Goal: Check status: Check status

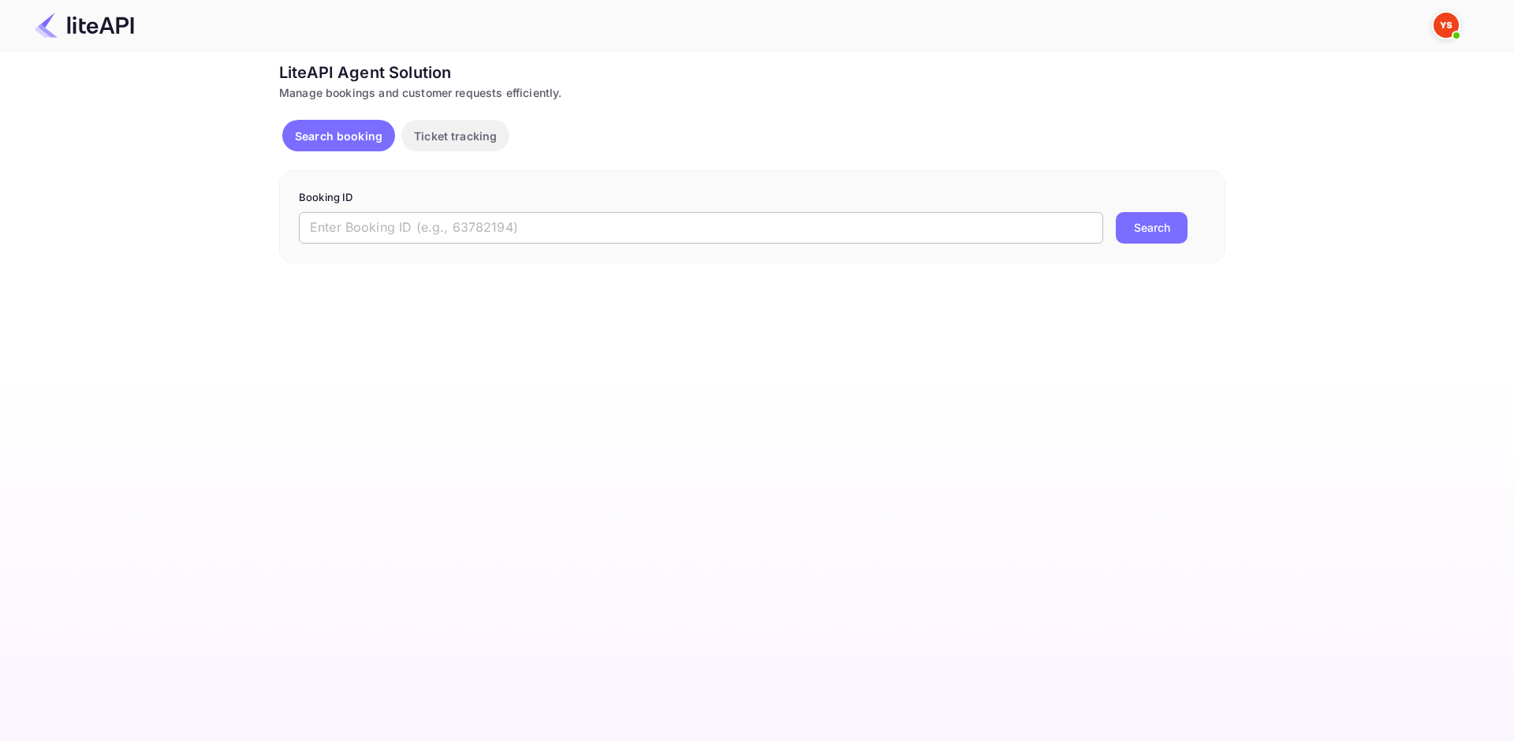
click at [411, 218] on input "text" at bounding box center [701, 228] width 804 height 32
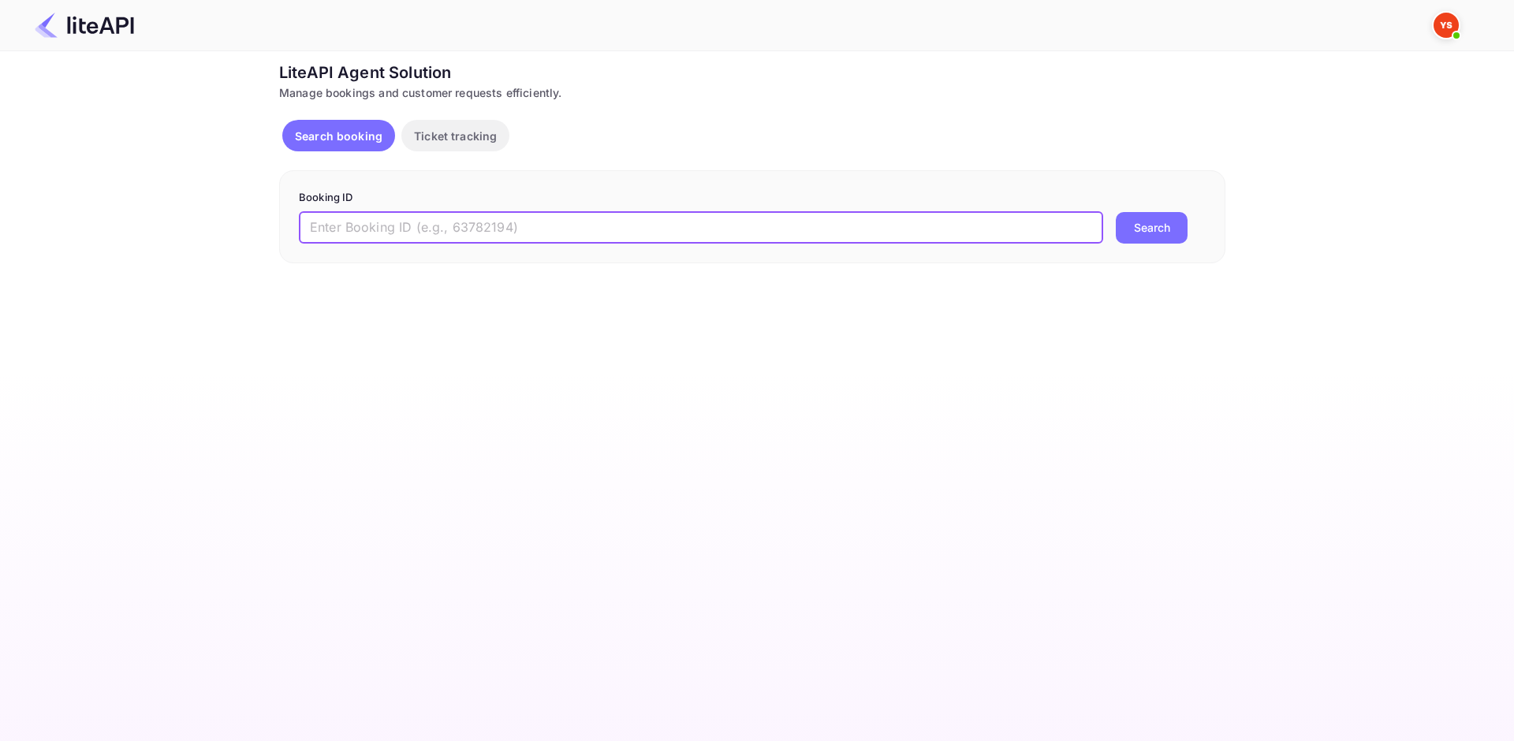
paste input "9022531"
type input "9022531"
drag, startPoint x: 1146, startPoint y: 245, endPoint x: 1134, endPoint y: 245, distance: 12.6
click at [1146, 244] on div "Booking ID 9022531 ​ Search" at bounding box center [752, 216] width 946 height 93
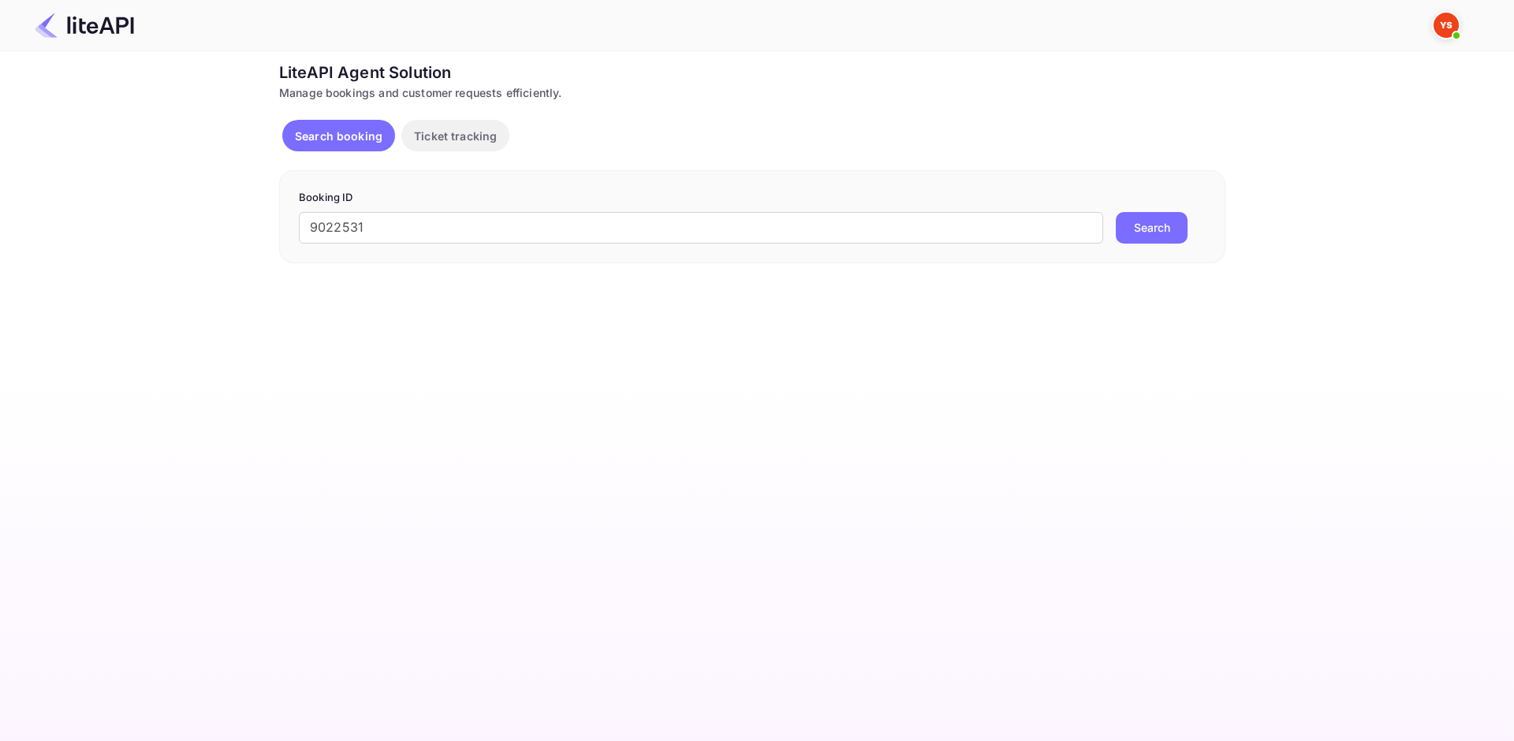
click at [1139, 230] on button "Search" at bounding box center [1152, 228] width 72 height 32
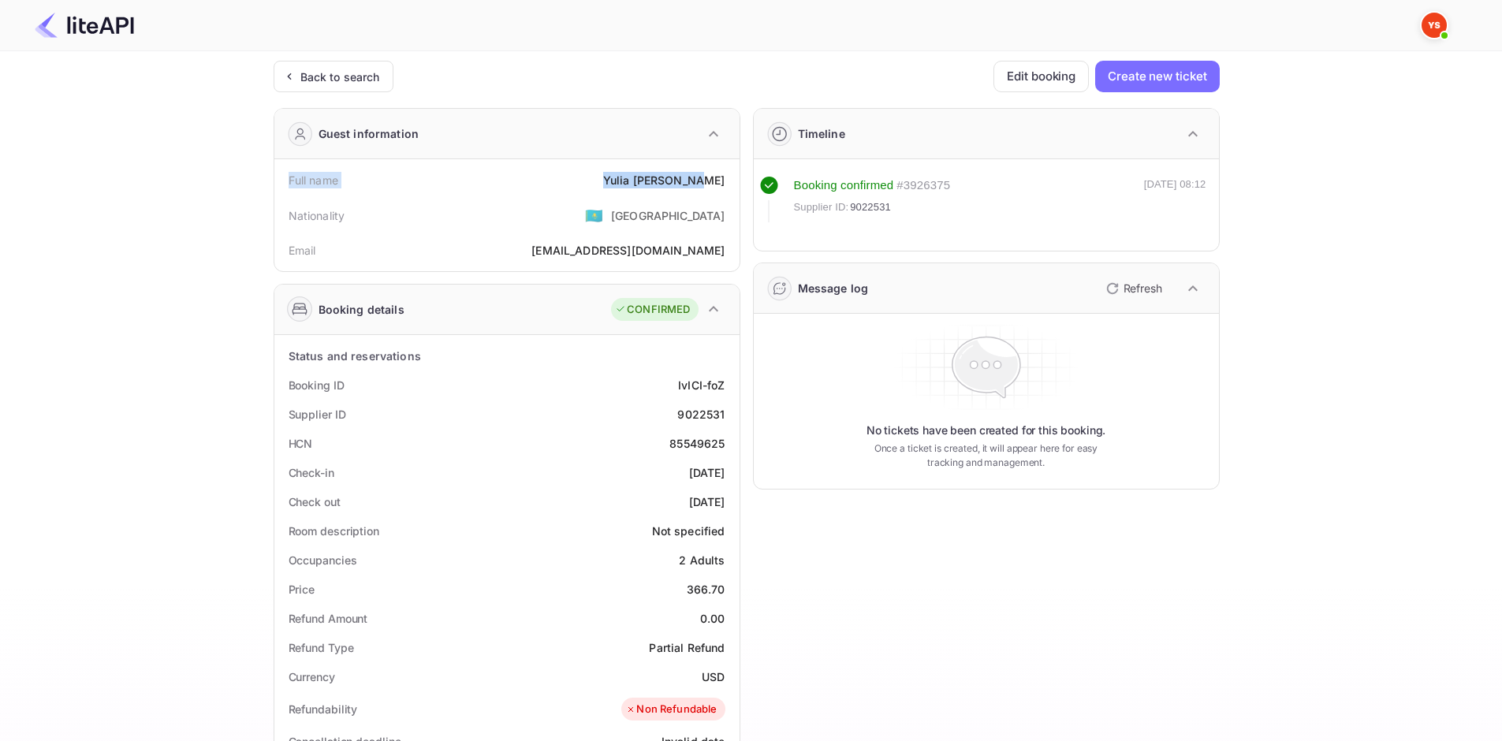
drag, startPoint x: 729, startPoint y: 180, endPoint x: 274, endPoint y: 175, distance: 455.0
click at [274, 175] on div "Full name [PERSON_NAME] Nationality 🇰🇿 [DEMOGRAPHIC_DATA] Email [EMAIL_ADDRESS]…" at bounding box center [506, 215] width 465 height 112
copy div "Full name [PERSON_NAME]"
drag, startPoint x: 368, startPoint y: 383, endPoint x: 726, endPoint y: 412, distance: 359.2
click at [726, 412] on div "Status and reservations Booking ID IvICI-foZ Supplier ID 9022531 HCN 85549625 C…" at bounding box center [507, 754] width 453 height 827
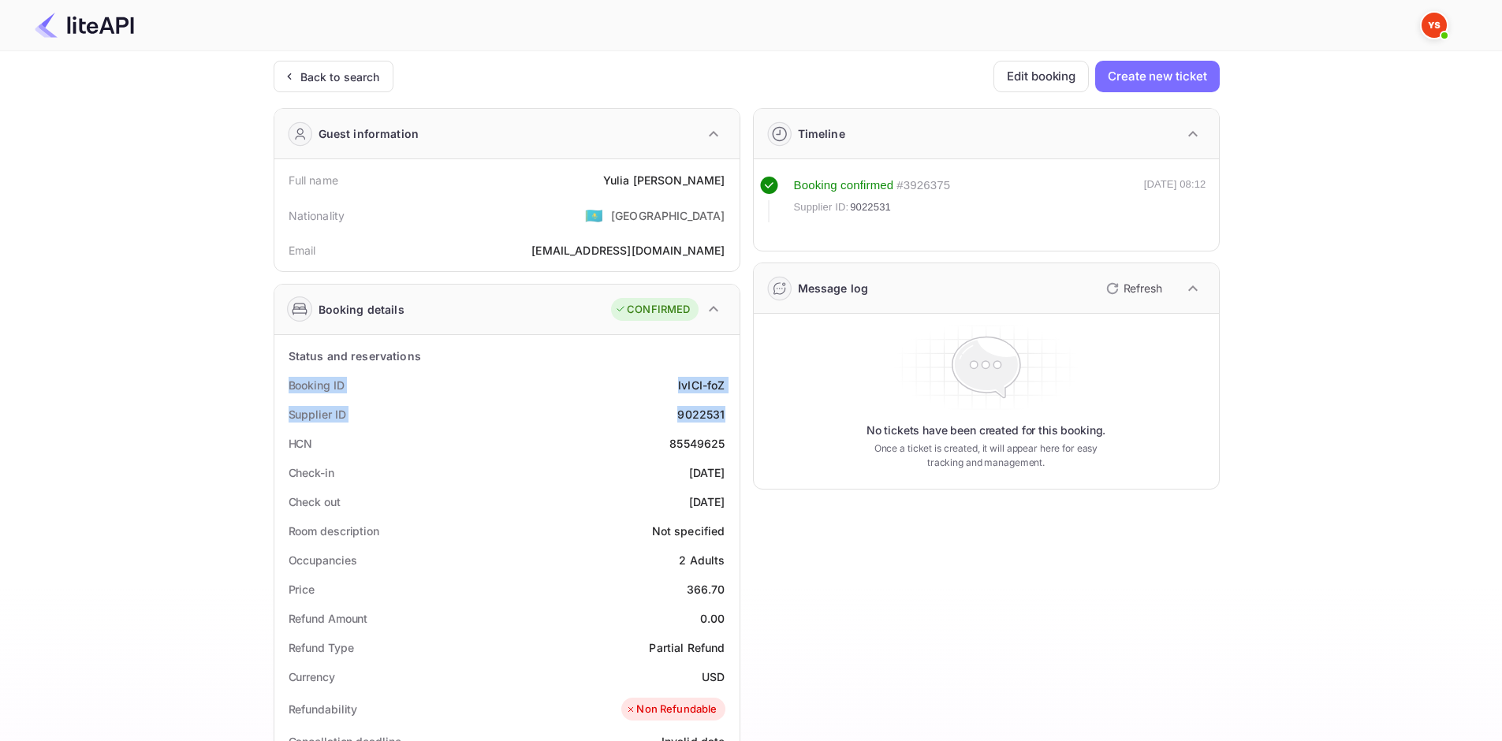
copy div "Booking ID IvICI-foZ Supplier ID 9022531"
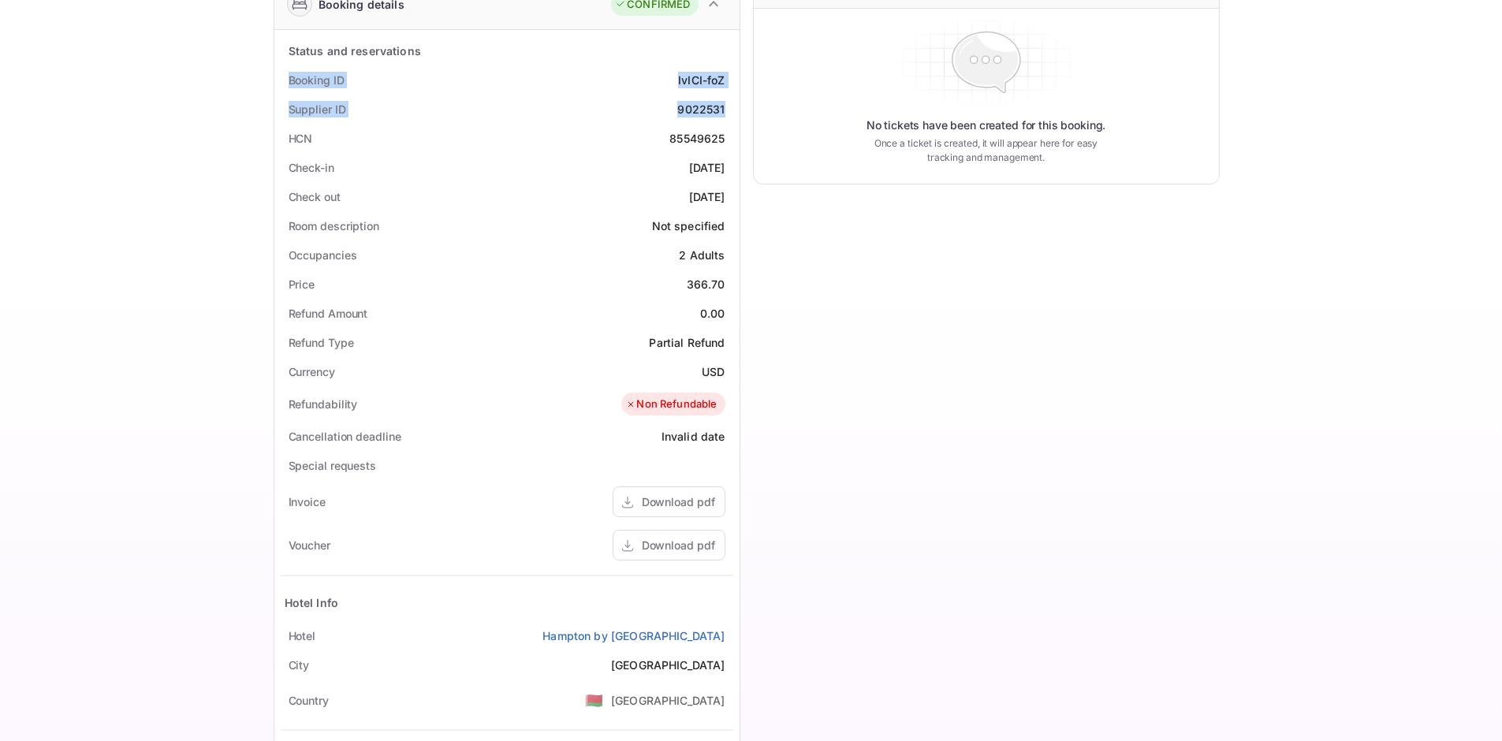
scroll to position [315, 0]
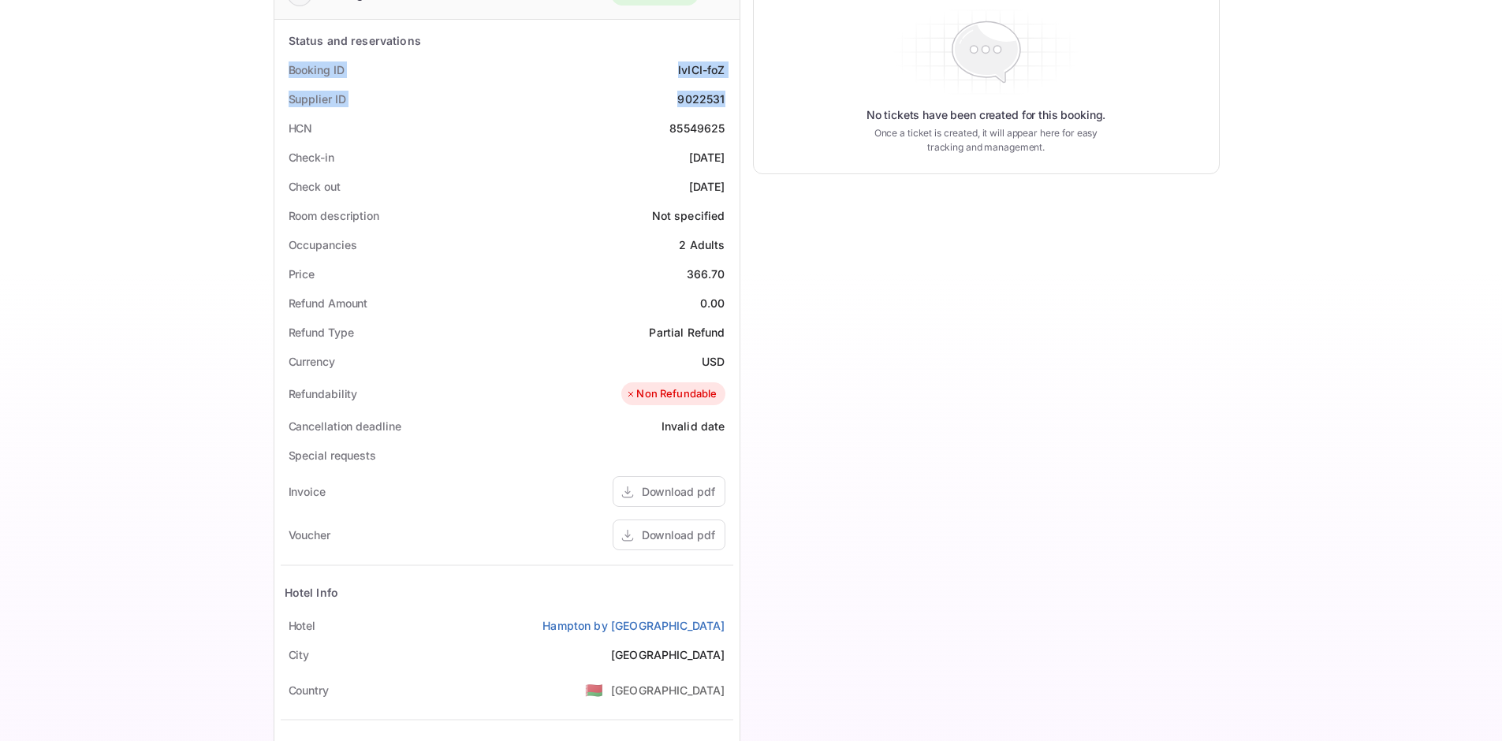
drag, startPoint x: 287, startPoint y: 156, endPoint x: 728, endPoint y: 186, distance: 441.8
click at [728, 186] on div "Status and reservations Booking ID IvICI-foZ Supplier ID 9022531 HCN 85549625 C…" at bounding box center [507, 439] width 453 height 827
copy div "Check-in [DATE] Check out [DATE]"
click at [465, 264] on div "Price 366.70" at bounding box center [507, 273] width 453 height 29
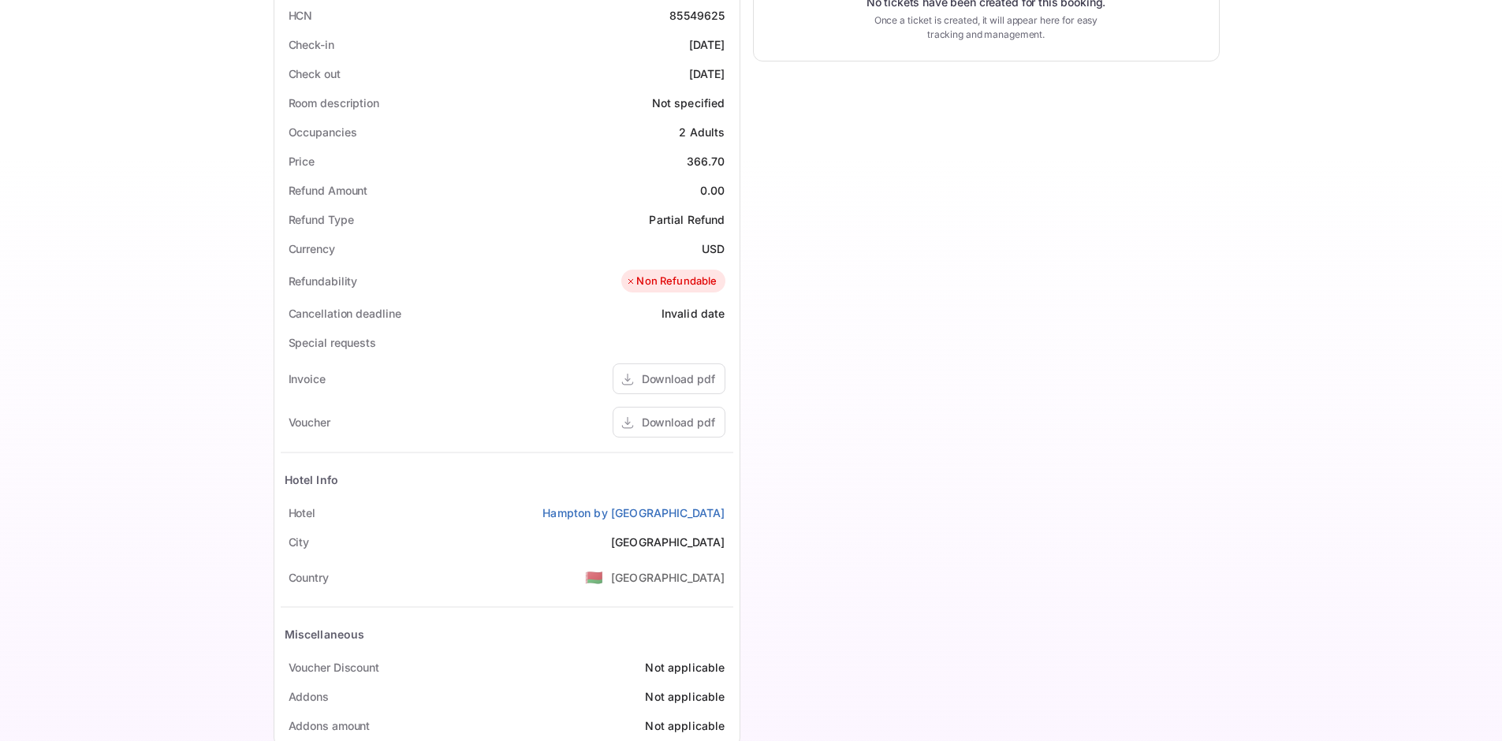
scroll to position [464, 0]
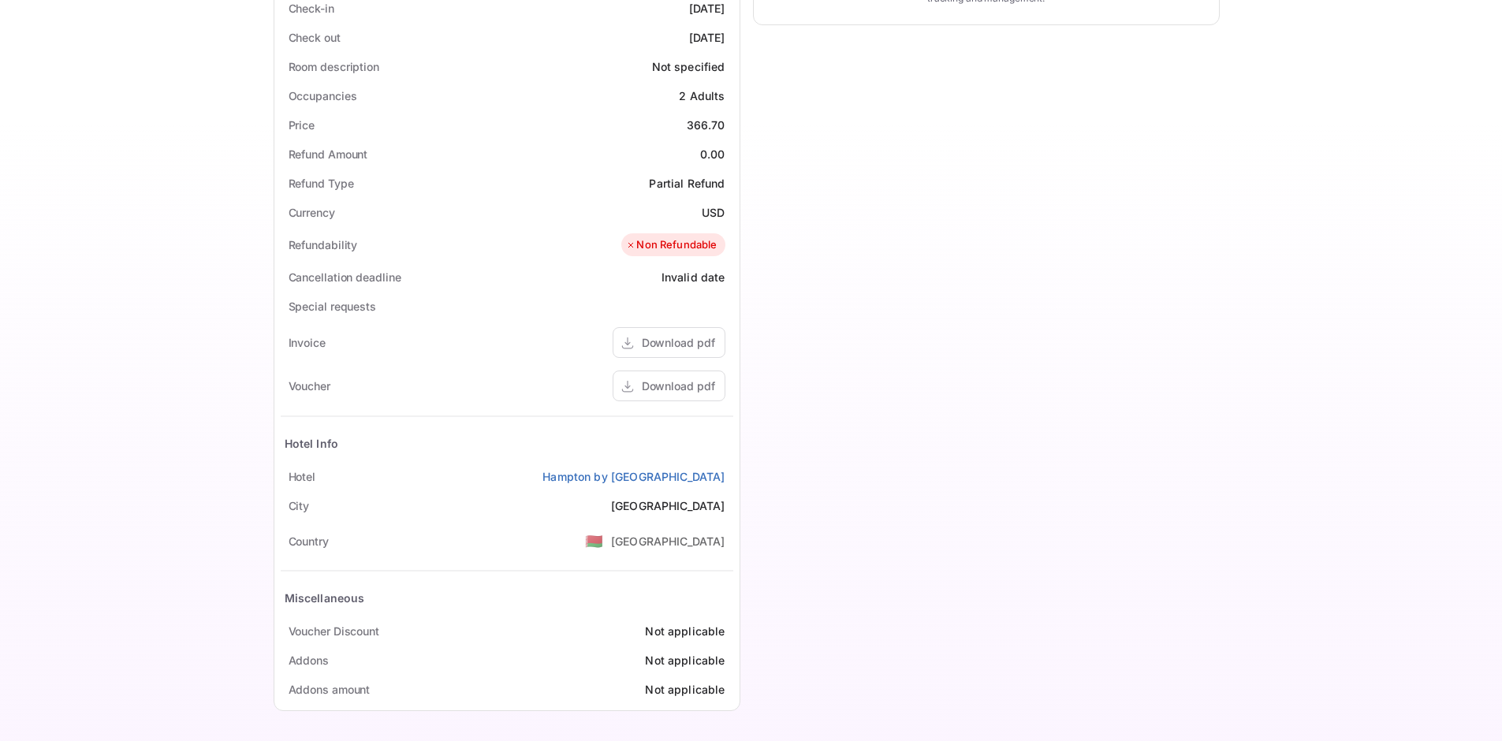
drag, startPoint x: 295, startPoint y: 475, endPoint x: 722, endPoint y: 467, distance: 427.4
click at [722, 467] on div "[GEOGRAPHIC_DATA] by [GEOGRAPHIC_DATA]" at bounding box center [507, 476] width 453 height 29
copy div "[GEOGRAPHIC_DATA] by [GEOGRAPHIC_DATA]"
